Goal: Information Seeking & Learning: Find specific fact

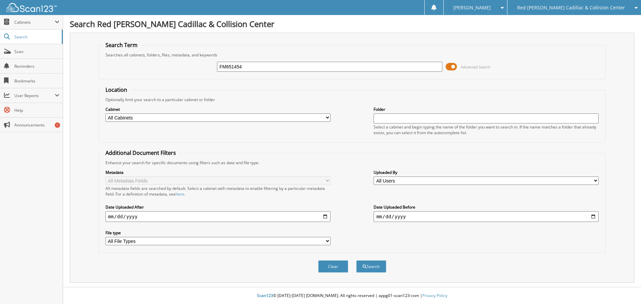
type input "FM651454"
click at [356, 261] on button "Search" at bounding box center [371, 267] width 30 height 12
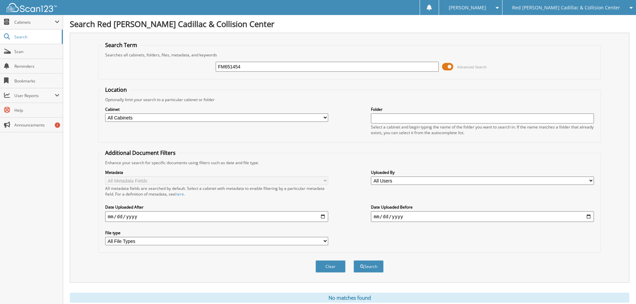
click at [259, 70] on input "FM651454" at bounding box center [327, 67] width 223 height 10
click at [571, 4] on div "Red [PERSON_NAME] Cadillac & Collision Center" at bounding box center [569, 7] width 127 height 15
click at [577, 22] on link "Jaguar Land Rover [US_STATE][GEOGRAPHIC_DATA]" at bounding box center [570, 21] width 134 height 12
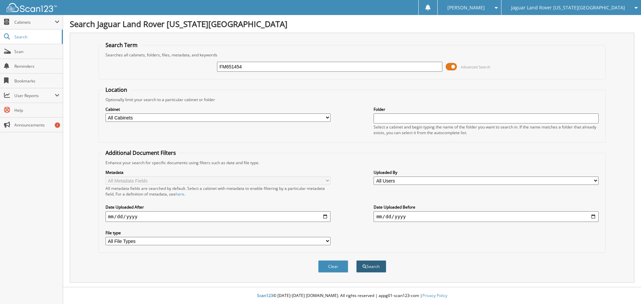
type input "FM651454"
click at [360, 265] on button "Search" at bounding box center [371, 267] width 30 height 12
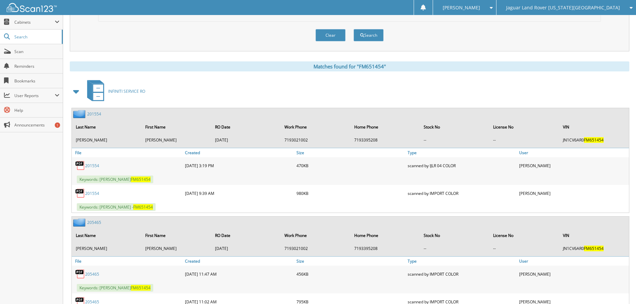
scroll to position [267, 0]
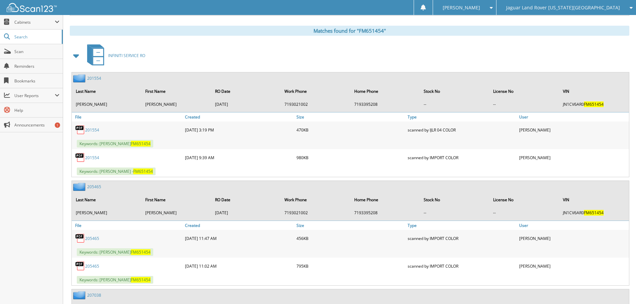
click at [37, 181] on div "Close Cabinets This Company All Companies Search Scan" at bounding box center [31, 159] width 63 height 289
click at [77, 54] on span at bounding box center [76, 56] width 9 height 12
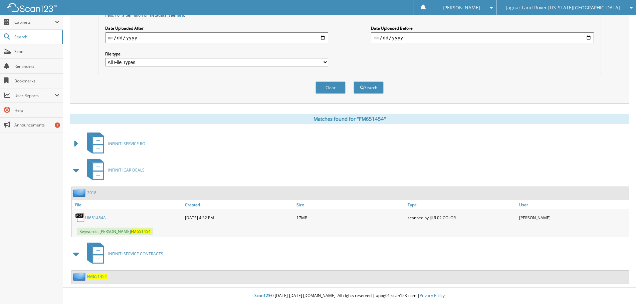
click at [36, 213] on div "Close Cabinets This Company All Companies Search Scan" at bounding box center [31, 159] width 63 height 289
click at [102, 276] on span "FM651454" at bounding box center [97, 277] width 20 height 6
